Goal: Task Accomplishment & Management: Manage account settings

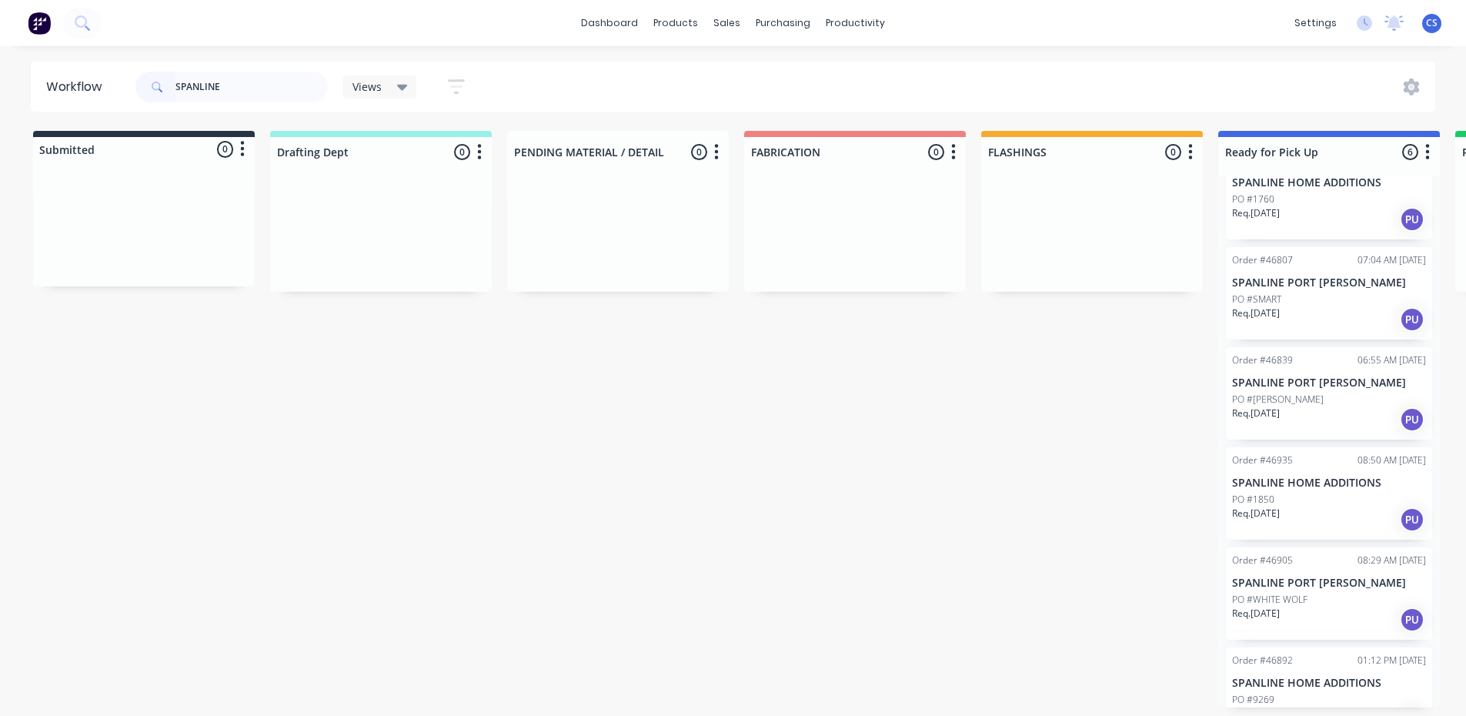
scroll to position [75, 0]
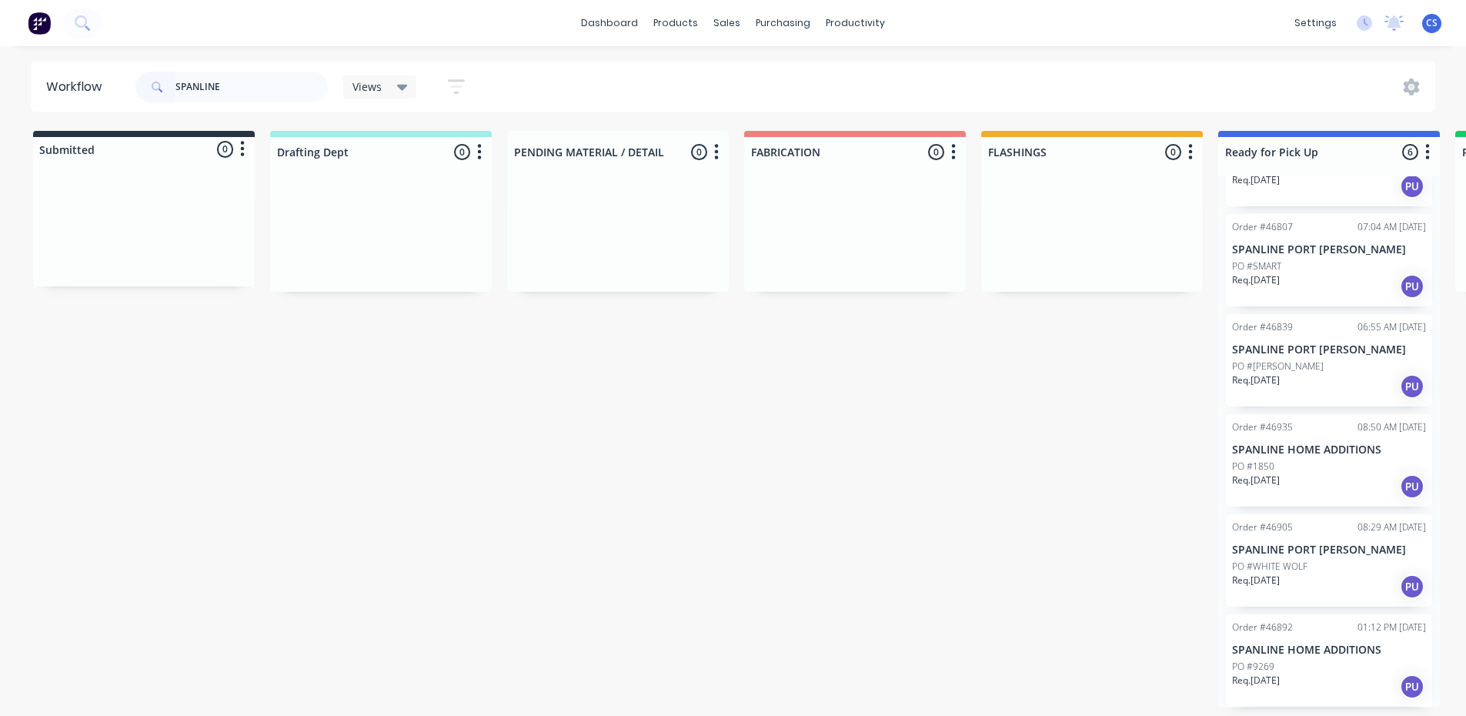
click at [1270, 686] on div "Req. [DATE] PU" at bounding box center [1329, 686] width 194 height 26
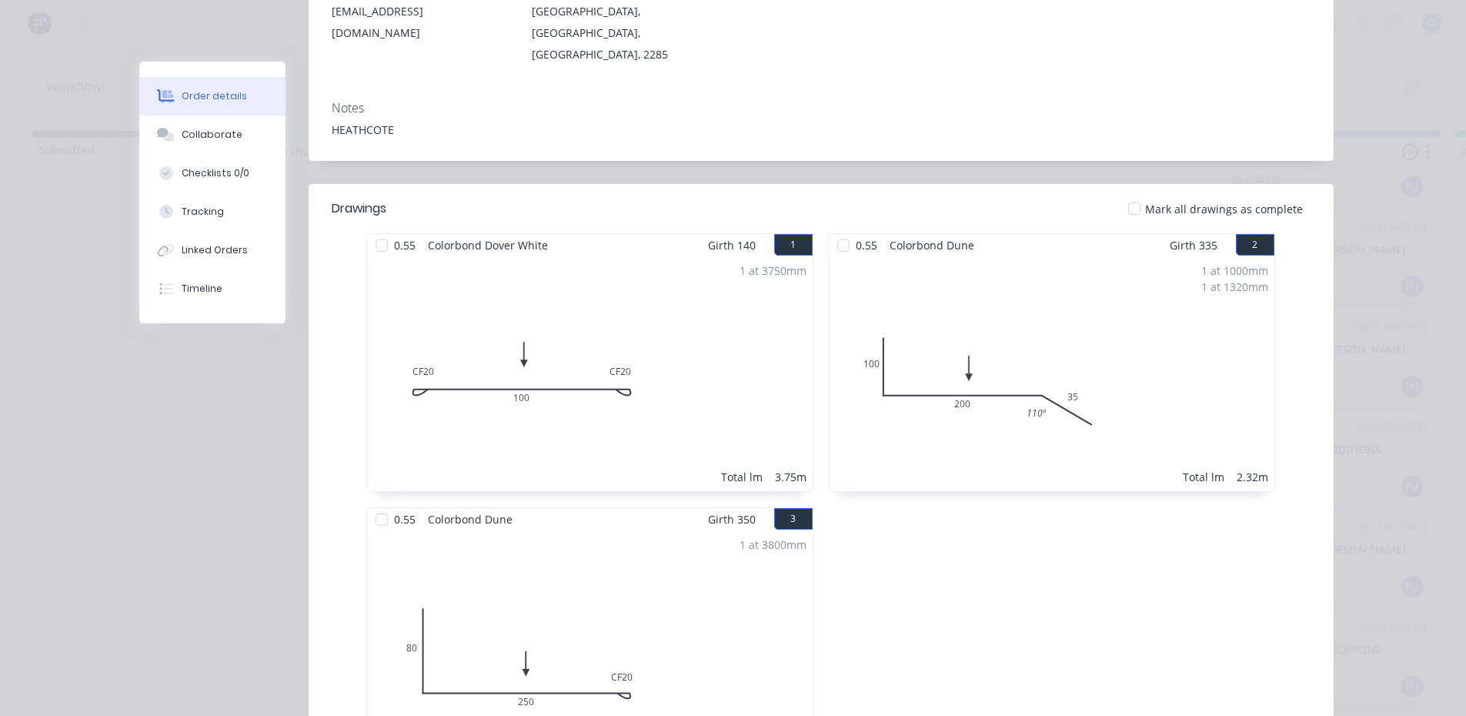
scroll to position [0, 0]
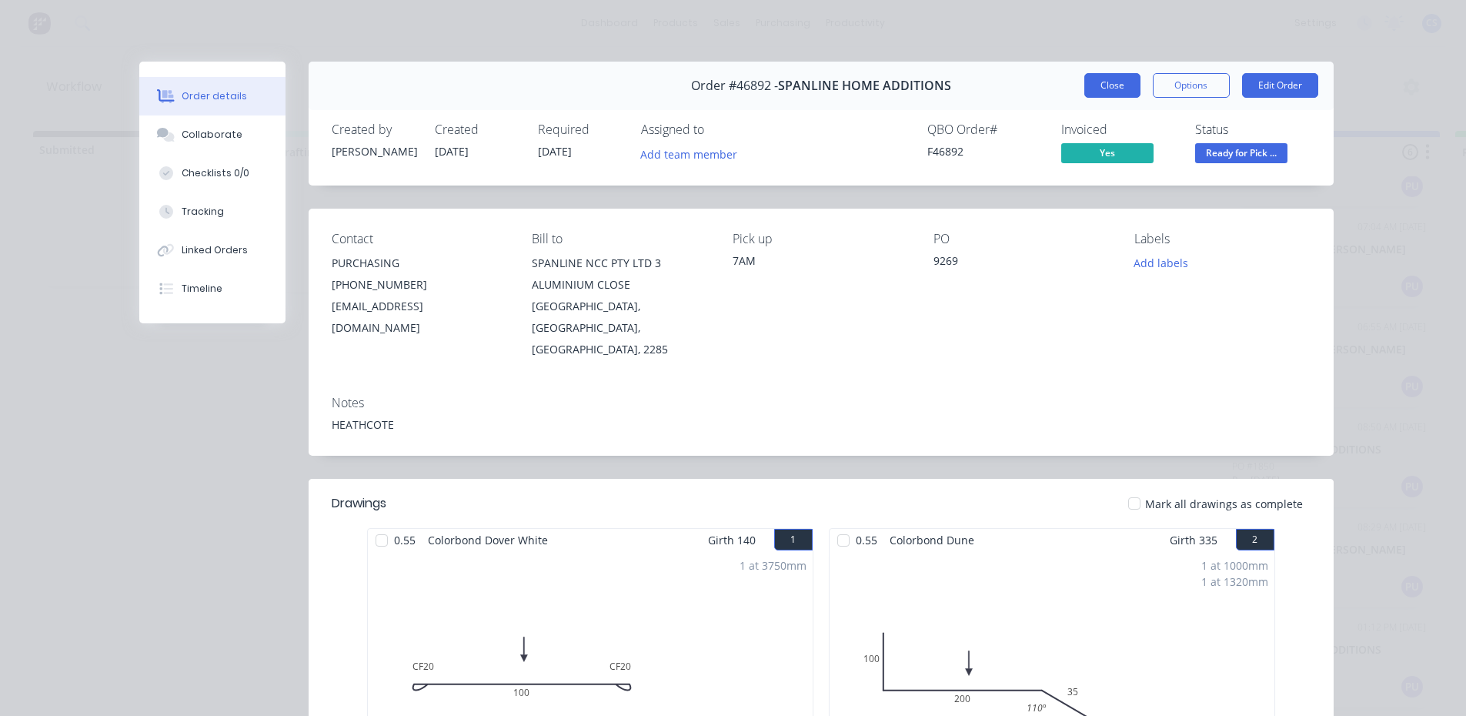
click at [1084, 82] on button "Close" at bounding box center [1112, 85] width 56 height 25
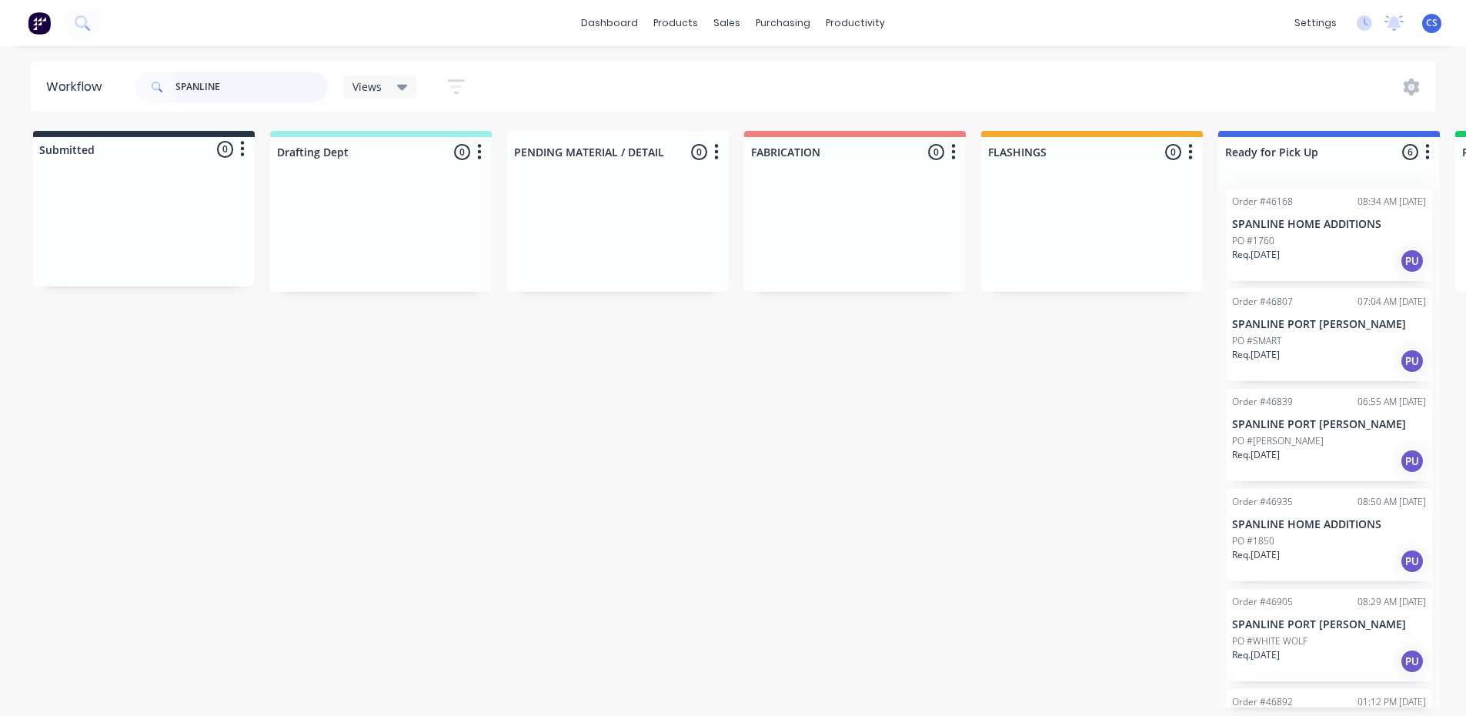
scroll to position [3, 0]
click at [846, 282] on div at bounding box center [855, 233] width 222 height 115
drag, startPoint x: 239, startPoint y: 82, endPoint x: 190, endPoint y: 78, distance: 48.7
click at [190, 78] on input "SPANLINE" at bounding box center [251, 87] width 152 height 31
type input "S"
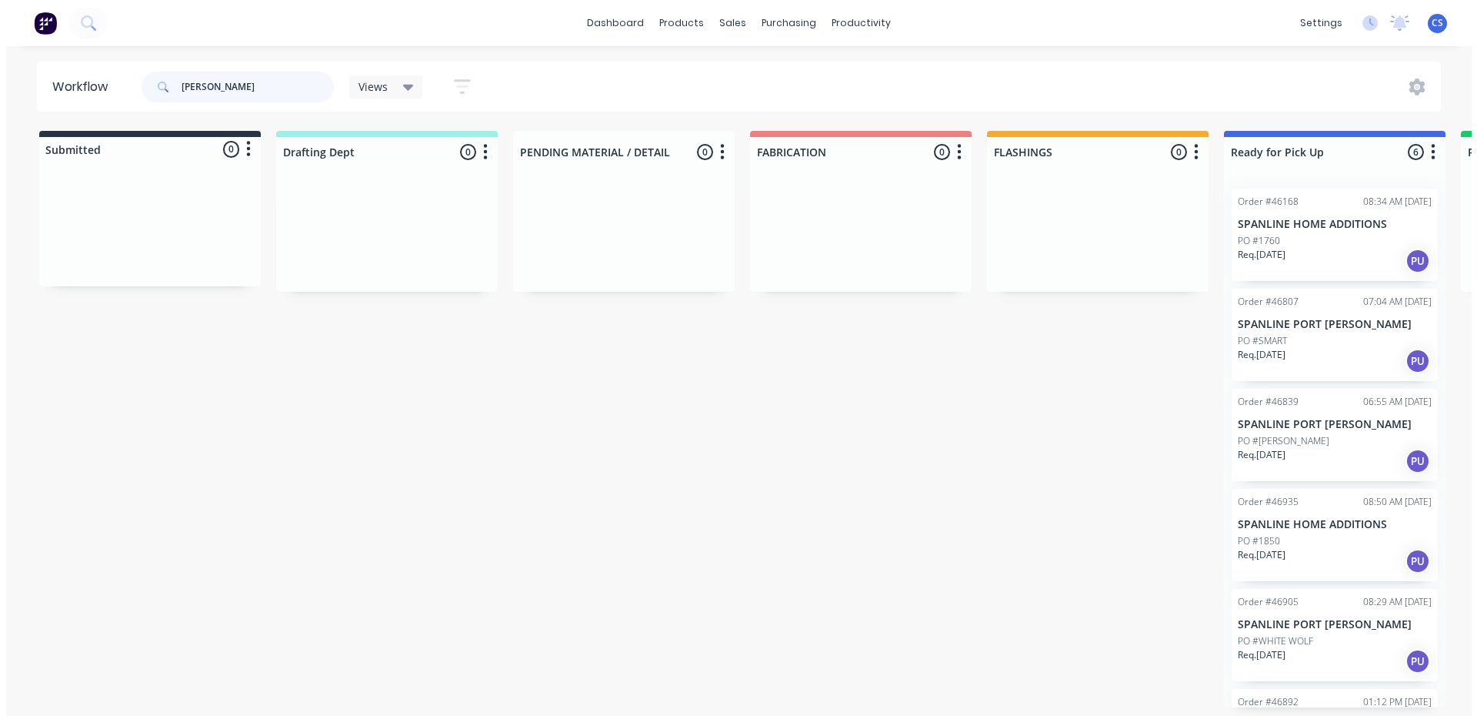
scroll to position [0, 0]
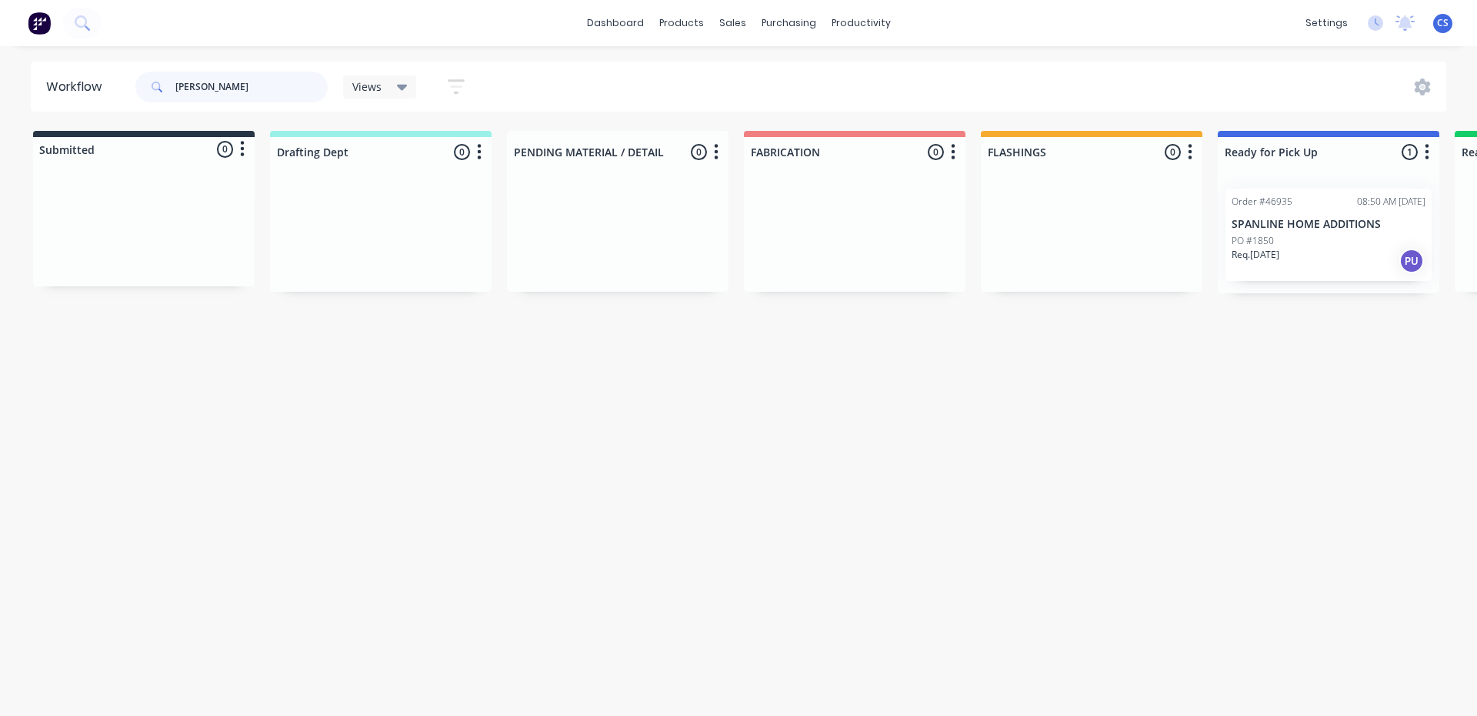
type input "[PERSON_NAME]"
click at [1284, 265] on div "Req. [DATE] PU" at bounding box center [1329, 261] width 194 height 26
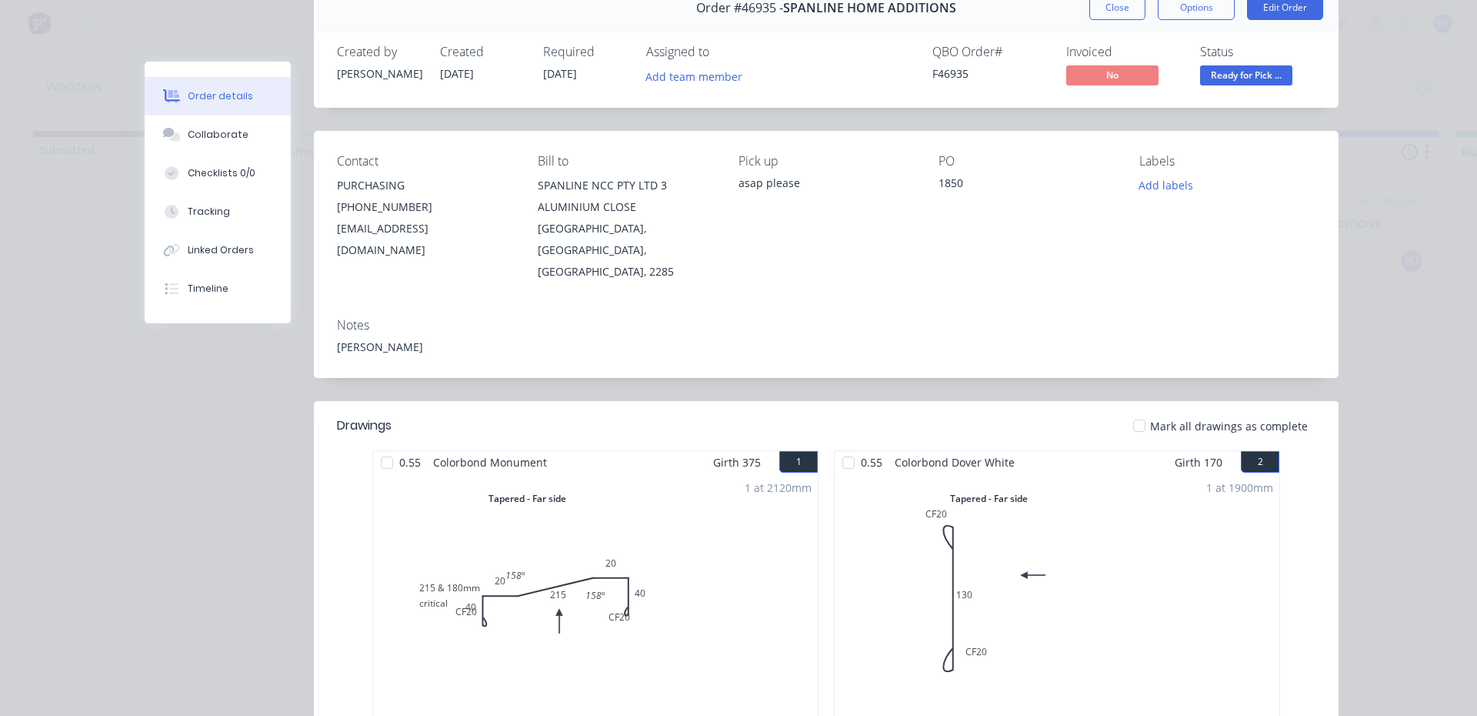
scroll to position [77, 0]
click at [235, 133] on div "Collaborate" at bounding box center [218, 135] width 61 height 14
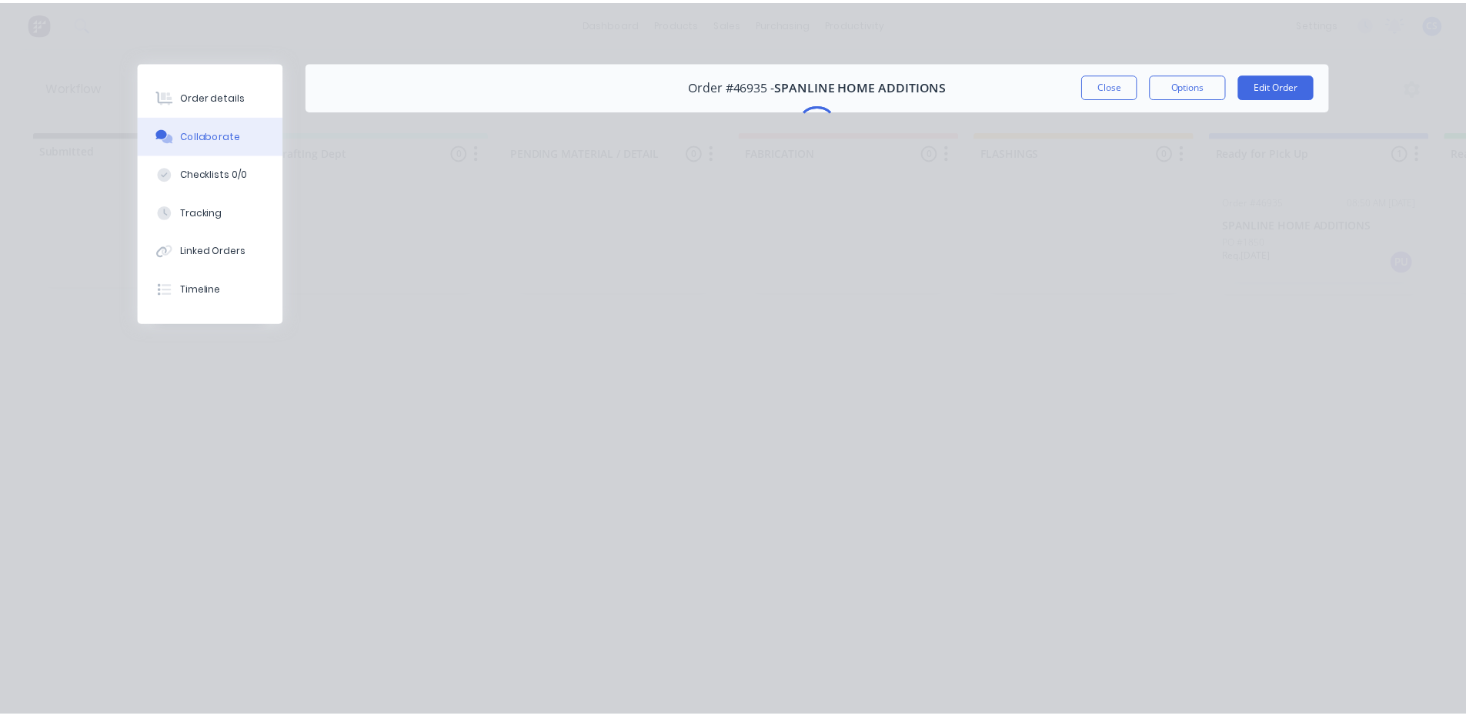
scroll to position [0, 0]
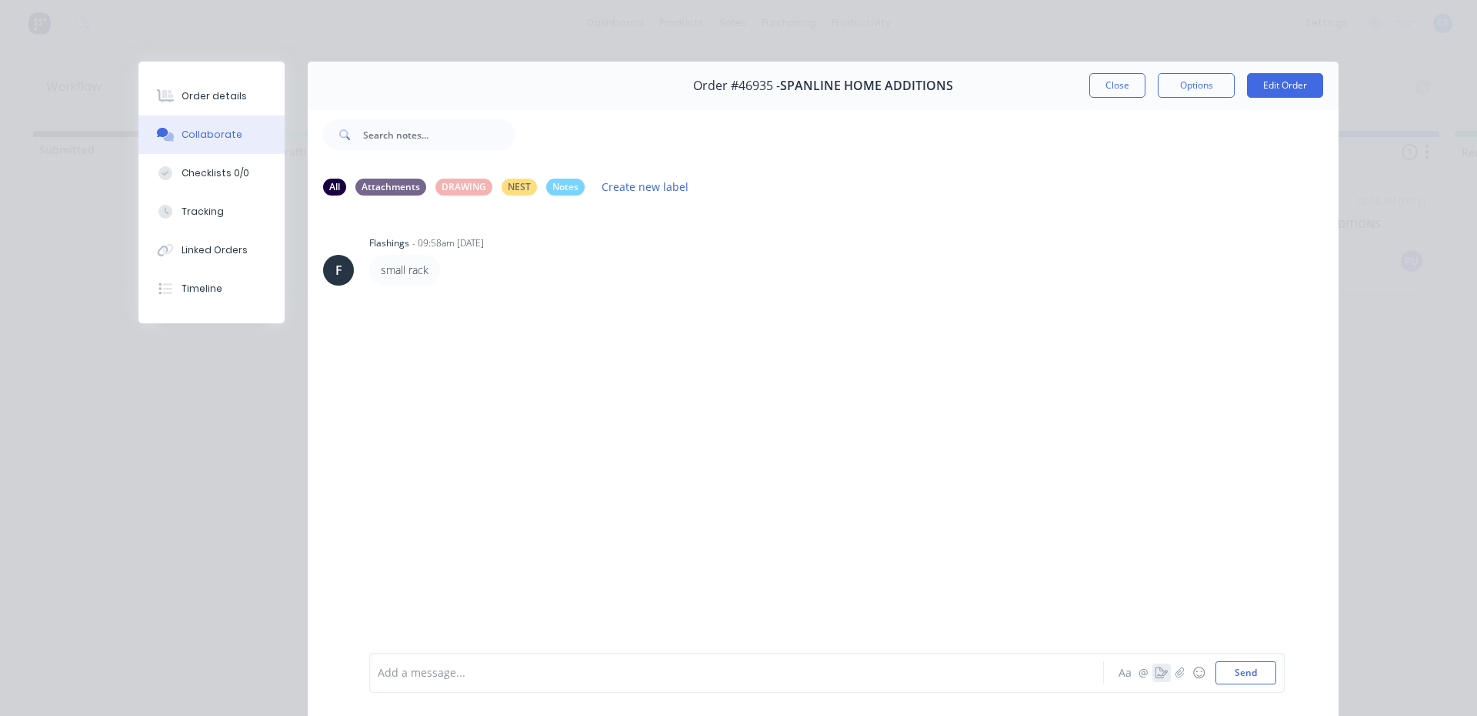
click at [1160, 676] on icon "button" at bounding box center [1162, 672] width 12 height 11
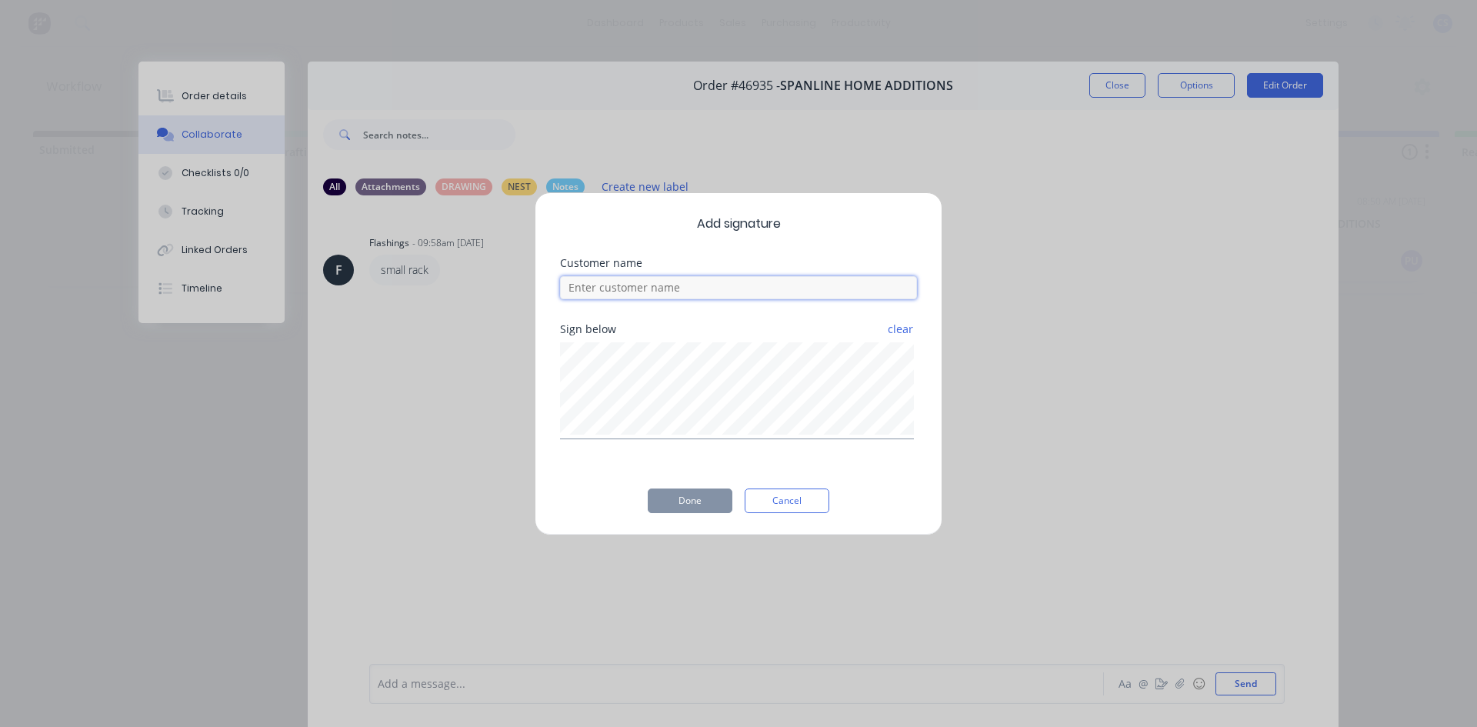
click at [595, 289] on input at bounding box center [738, 287] width 357 height 23
type input "[PERSON_NAME]"
click at [708, 505] on button "Done" at bounding box center [690, 501] width 85 height 25
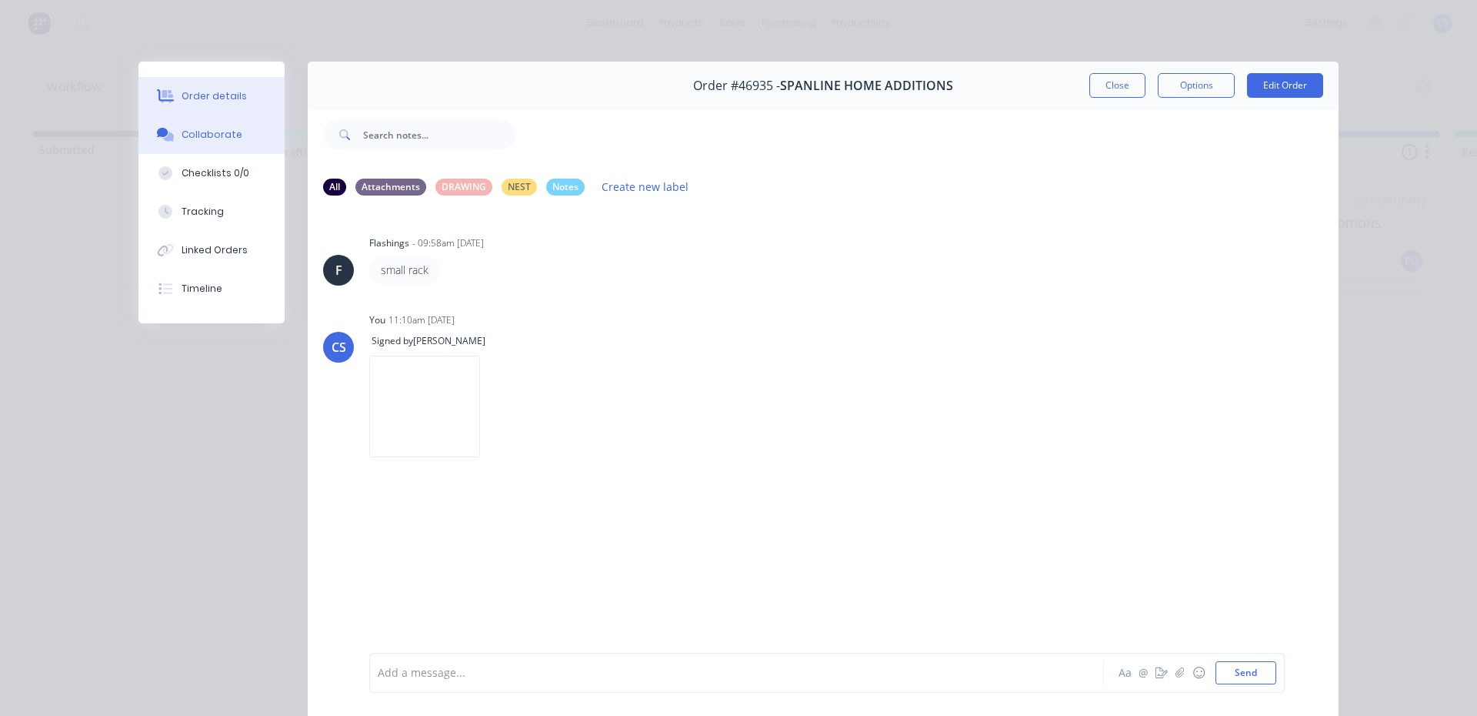
click at [197, 89] on div "Order details" at bounding box center [214, 96] width 65 height 14
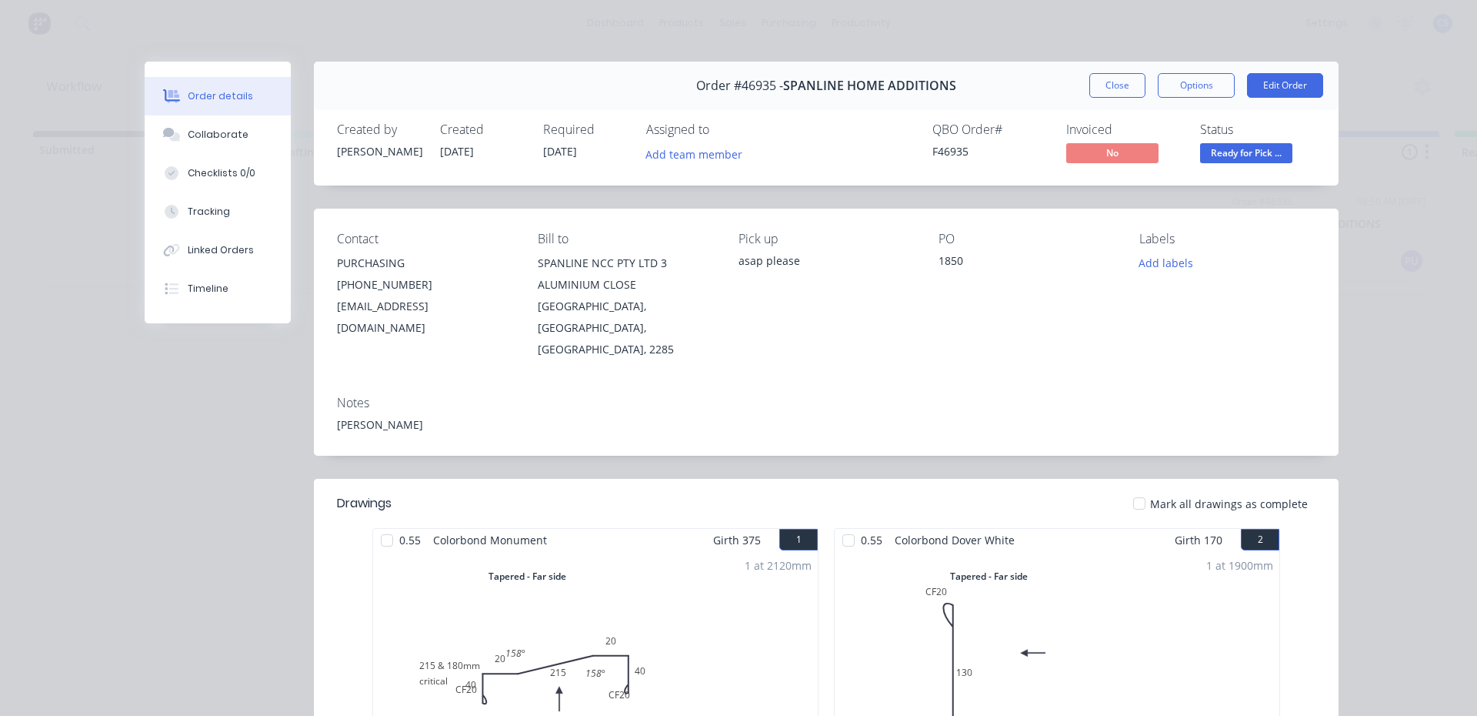
click at [1244, 135] on div "Status" at bounding box center [1257, 129] width 115 height 15
click at [1240, 170] on div "Created by [PERSON_NAME] Created [DATE] Required [DATE] Assigned to Add team me…" at bounding box center [826, 145] width 1025 height 82
click at [1240, 164] on button "Ready for Pick ..." at bounding box center [1246, 154] width 92 height 23
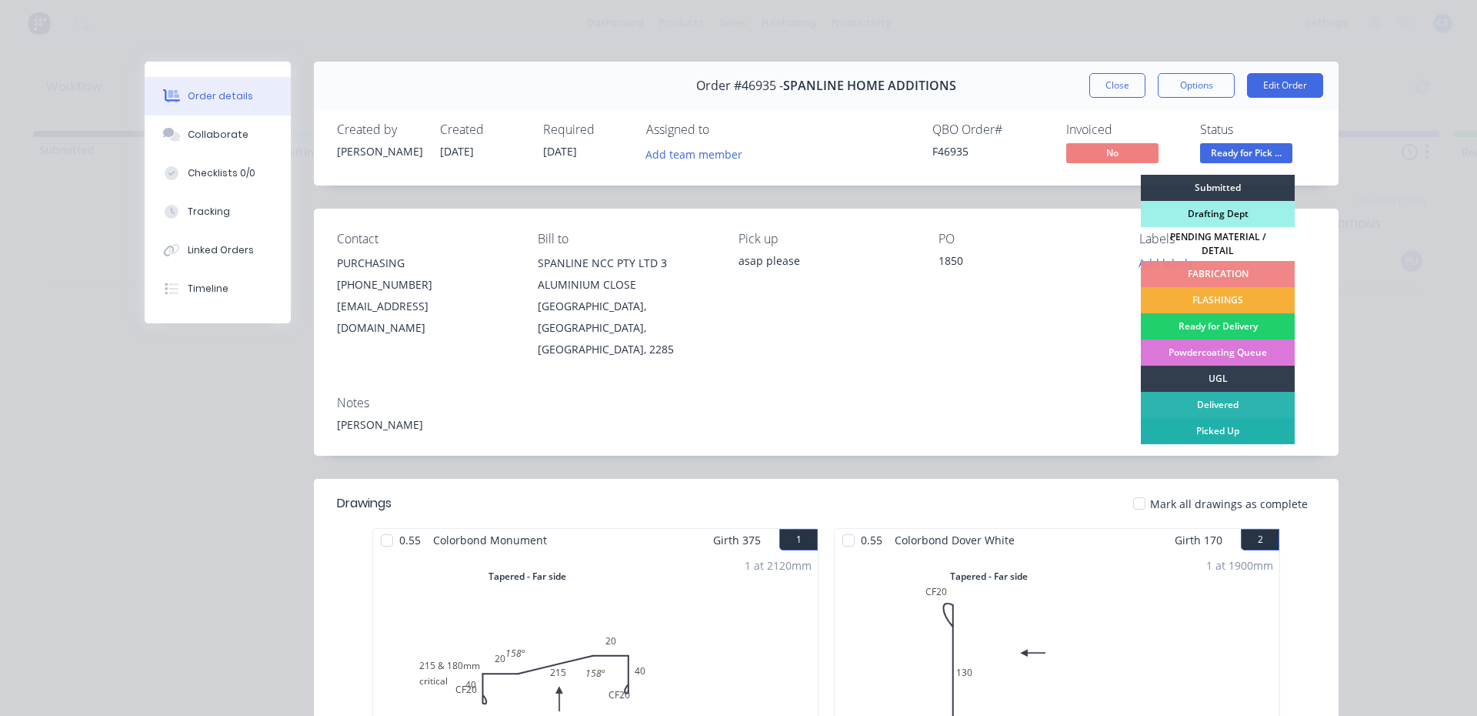
click at [1187, 419] on div "Picked Up" at bounding box center [1218, 431] width 154 height 26
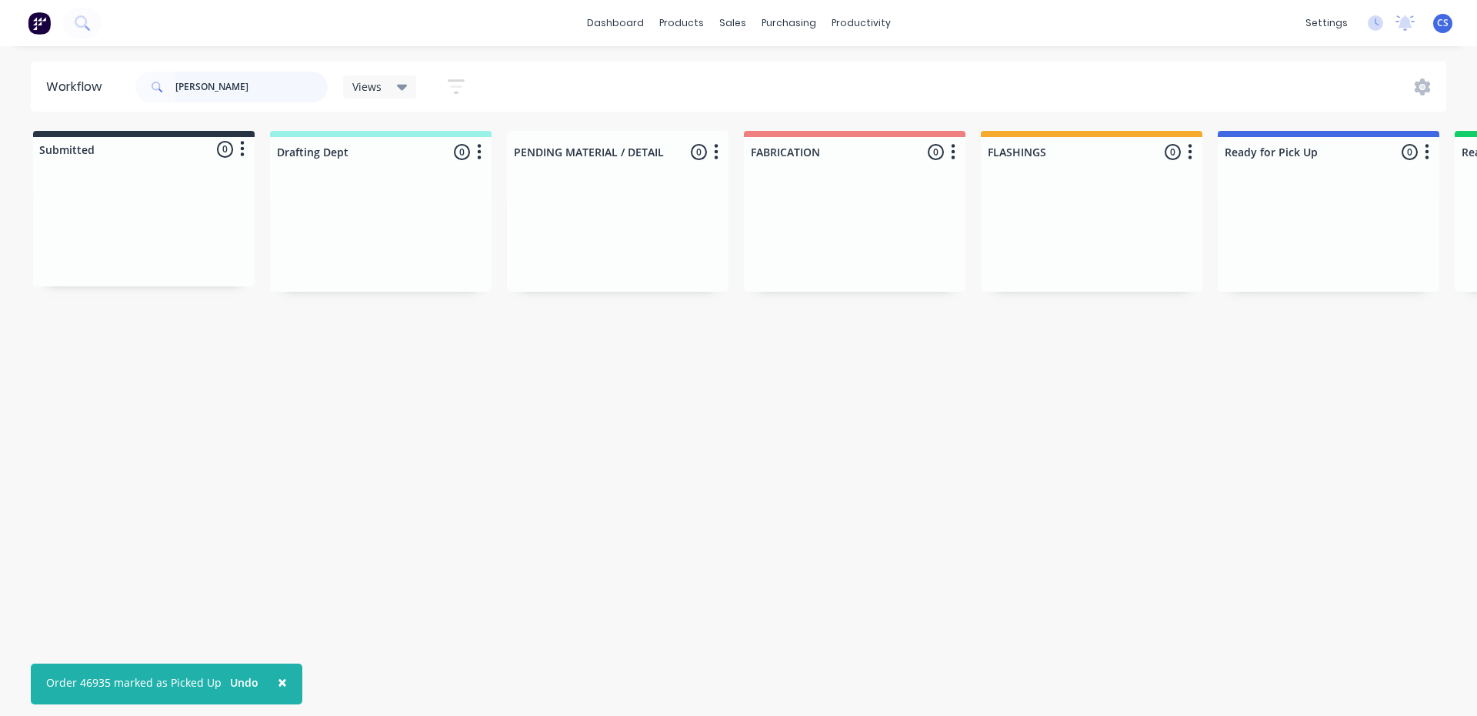
drag, startPoint x: 206, startPoint y: 86, endPoint x: 92, endPoint y: 84, distance: 114.7
click at [92, 84] on header "Workflow [PERSON_NAME] Views Save new view None (Default) edit Nilesh edit Prod…" at bounding box center [739, 87] width 1417 height 50
